Goal: Navigation & Orientation: Find specific page/section

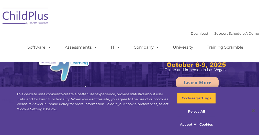
select select "MEDIUM"
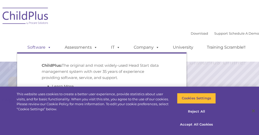
click at [45, 48] on span at bounding box center [48, 47] width 6 height 5
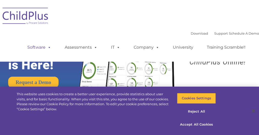
click at [45, 47] on span at bounding box center [48, 47] width 6 height 5
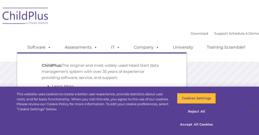
click at [52, 79] on p "ChildPlus: The original and most widely-used Head Start data management system …" at bounding box center [102, 72] width 120 height 18
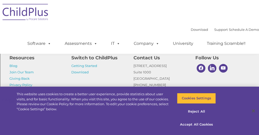
scroll to position [650, 0]
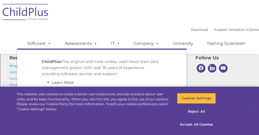
click at [47, 64] on strong "ChildPlus:" at bounding box center [52, 61] width 20 height 5
click at [45, 43] on span at bounding box center [48, 43] width 6 height 5
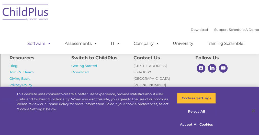
click at [45, 44] on span at bounding box center [48, 43] width 6 height 5
click at [80, 72] on link "Download" at bounding box center [79, 72] width 17 height 4
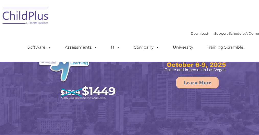
select select "MEDIUM"
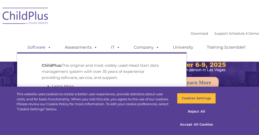
click at [45, 49] on span at bounding box center [48, 47] width 6 height 5
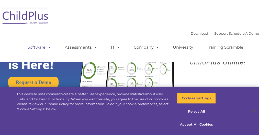
click at [45, 48] on span at bounding box center [48, 47] width 6 height 5
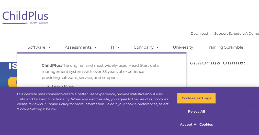
click at [50, 77] on p "ChildPlus: The original and most widely-used Head Start data management system …" at bounding box center [102, 72] width 120 height 18
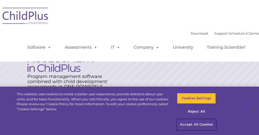
click at [185, 125] on button "Accept All Cookies" at bounding box center [196, 124] width 39 height 11
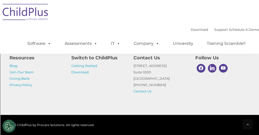
scroll to position [674, 0]
